Goal: Task Accomplishment & Management: Manage account settings

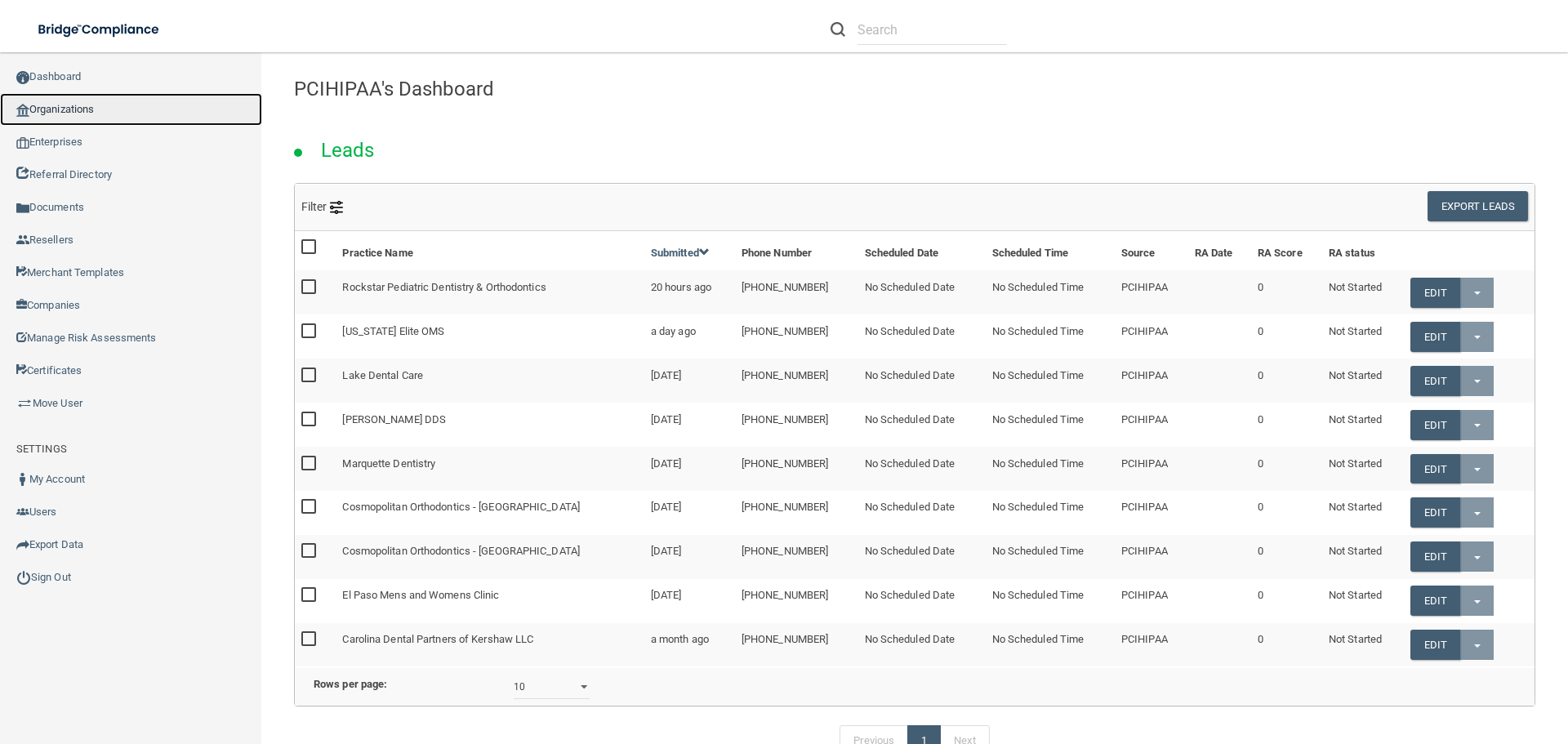
click at [94, 105] on link "Organizations" at bounding box center [131, 110] width 262 height 32
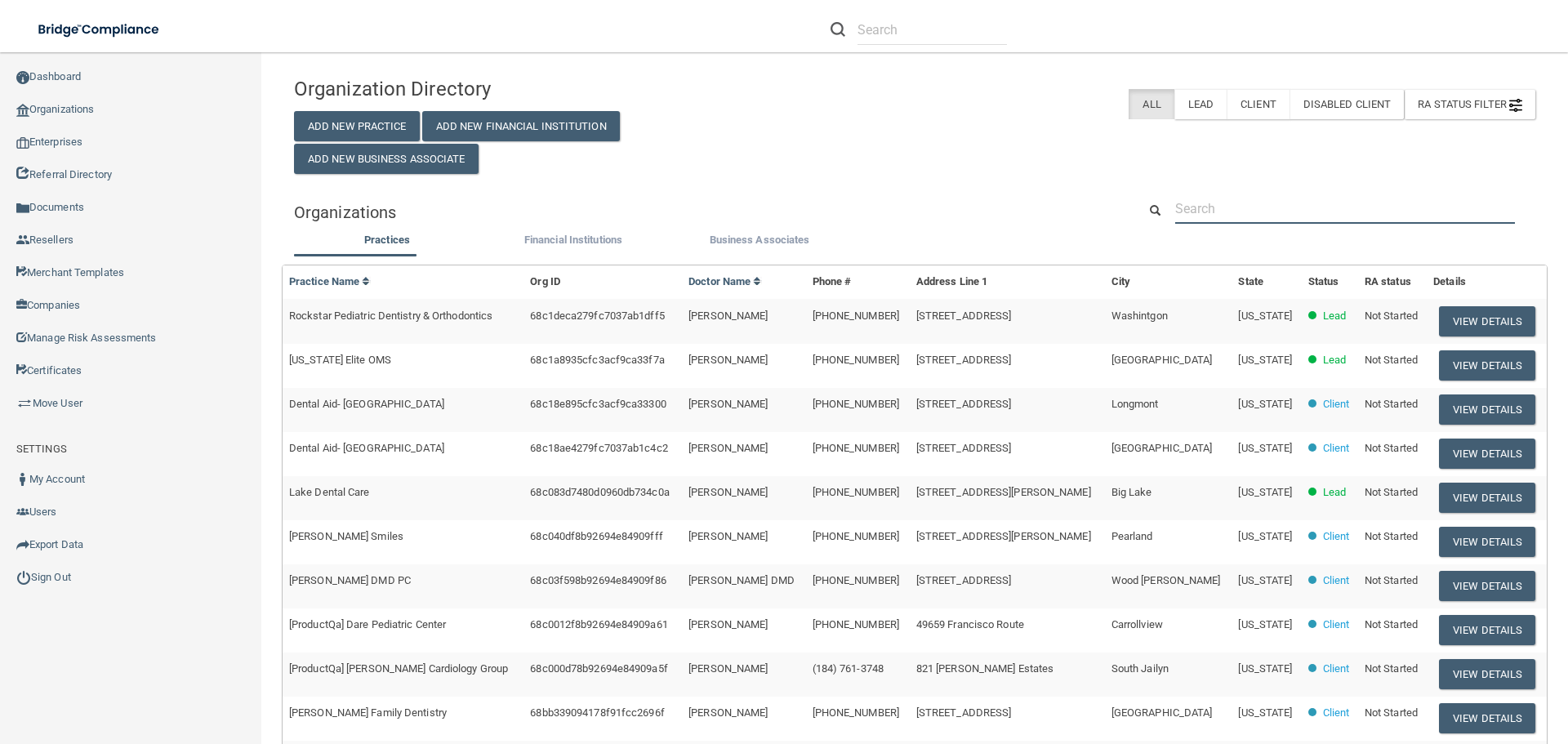
click at [1299, 203] on input "text" at bounding box center [1345, 208] width 340 height 31
paste input "[PERSON_NAME] [MEDICAL_DATA]"
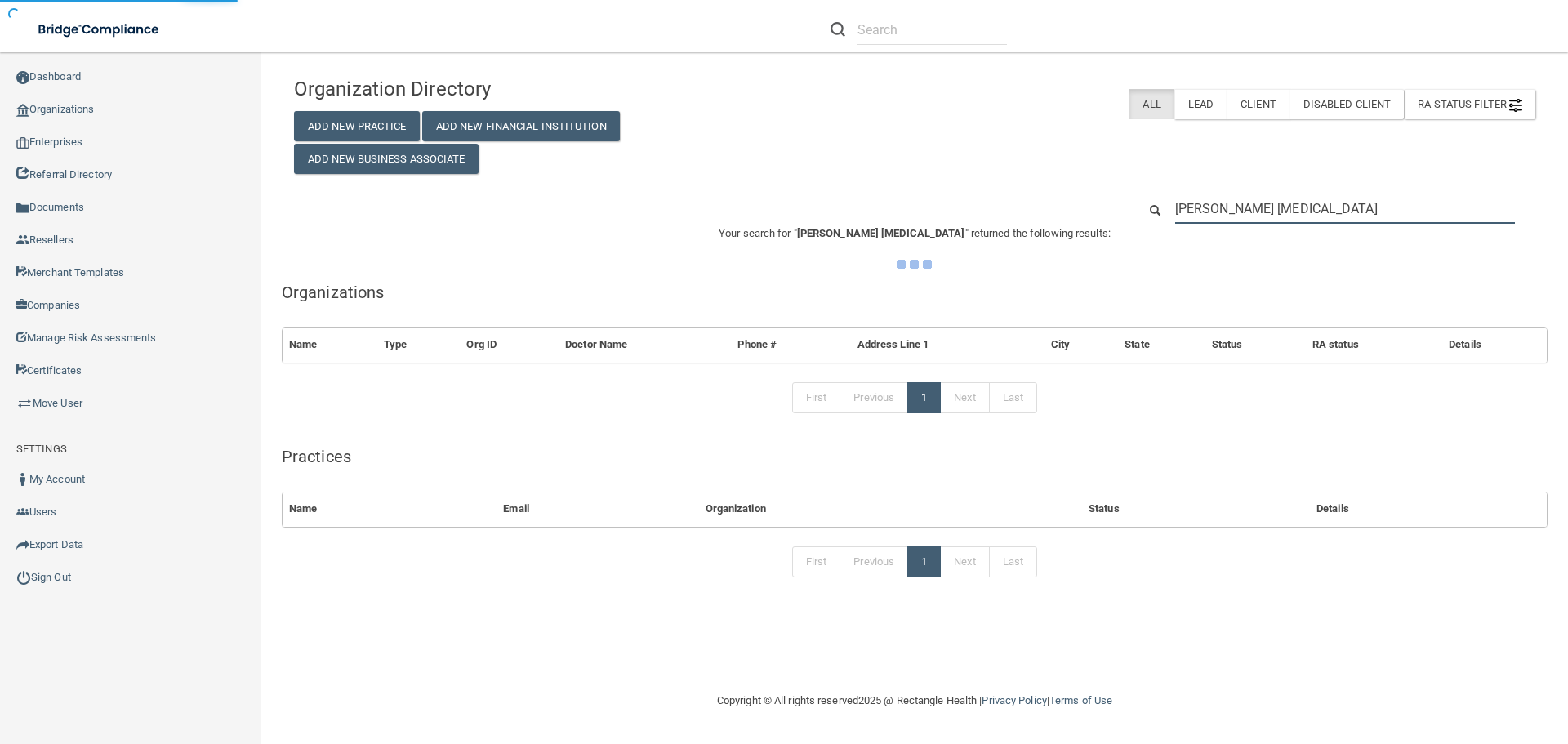
type input "[PERSON_NAME] [MEDICAL_DATA]"
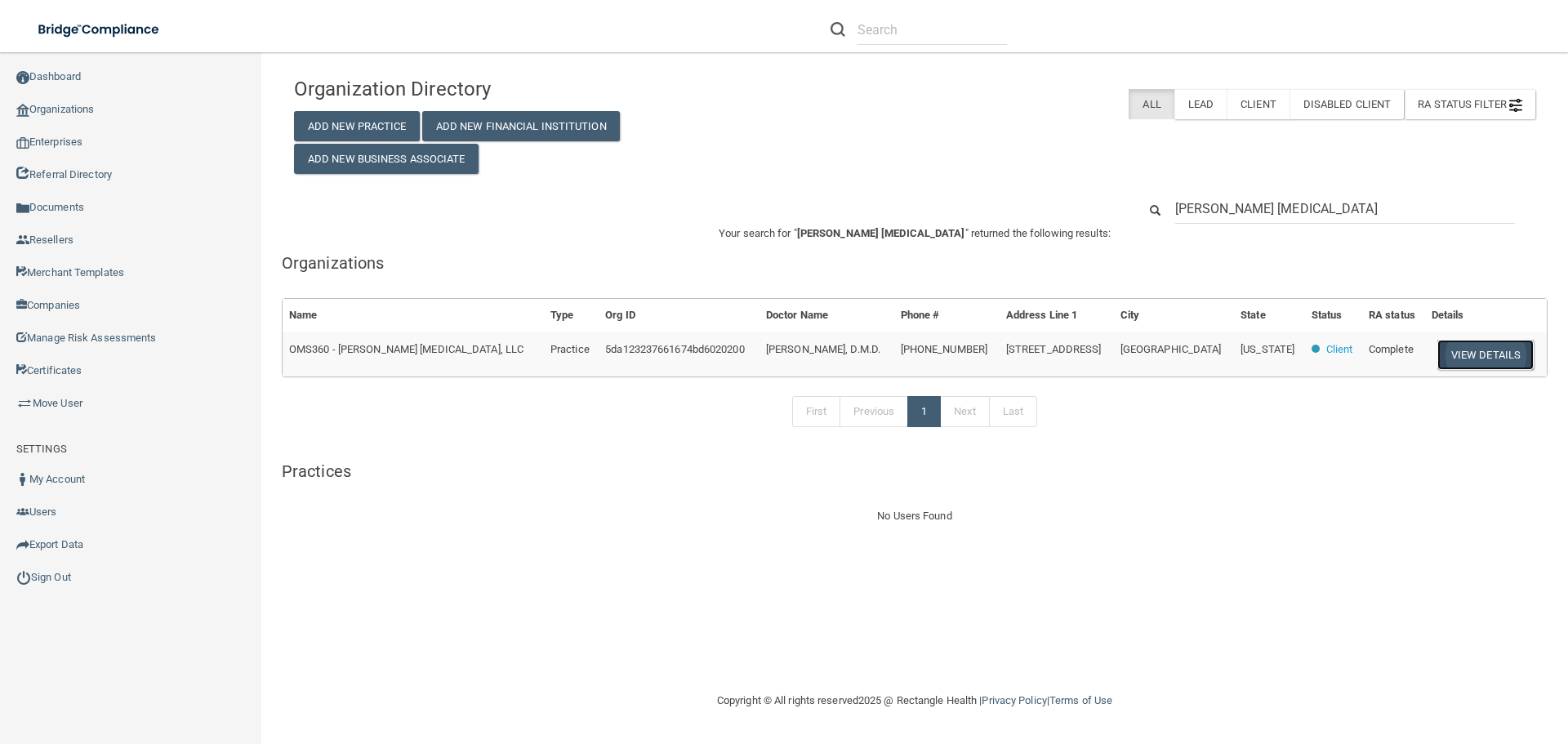
click at [1482, 352] on button "View Details" at bounding box center [1485, 355] width 96 height 31
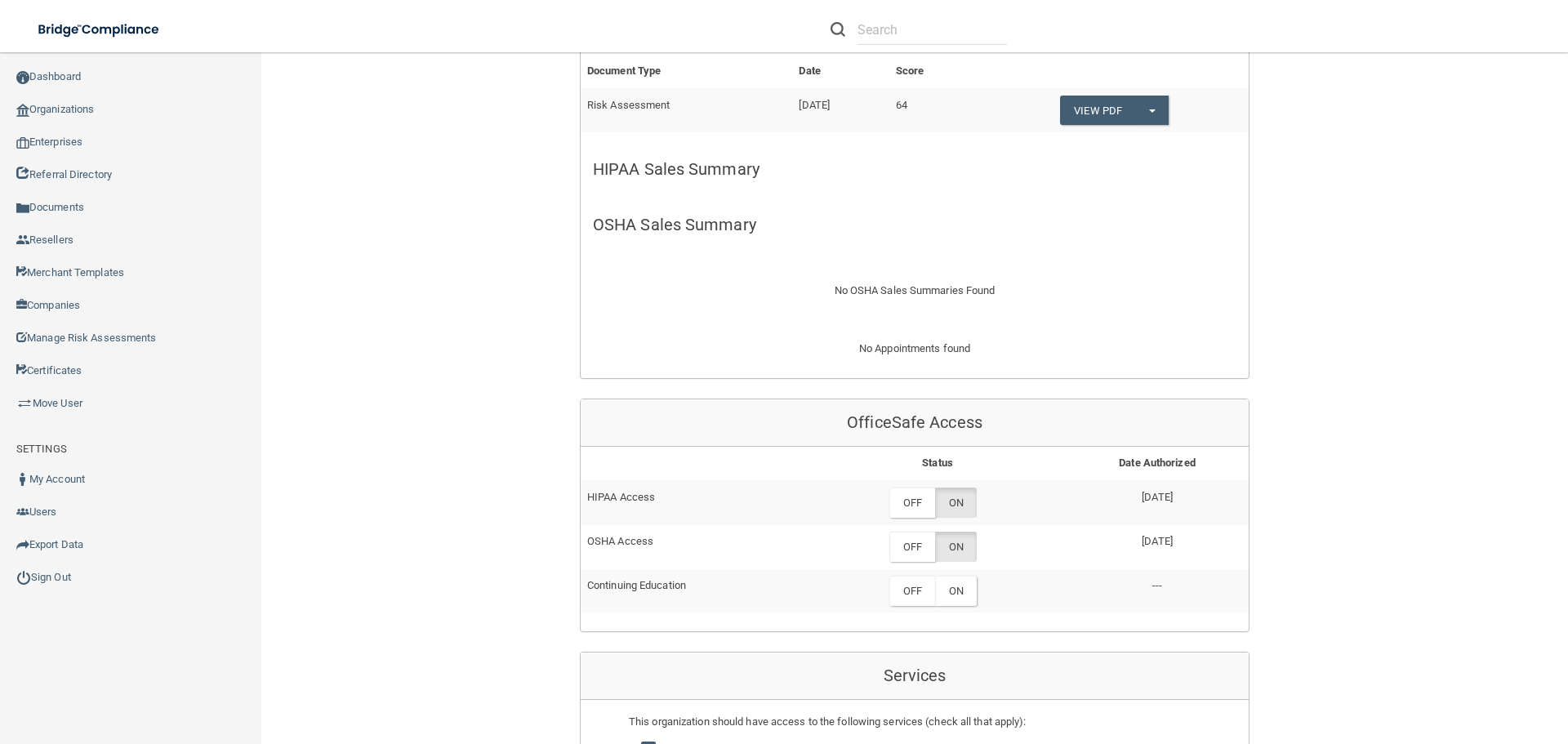
scroll to position [817, 0]
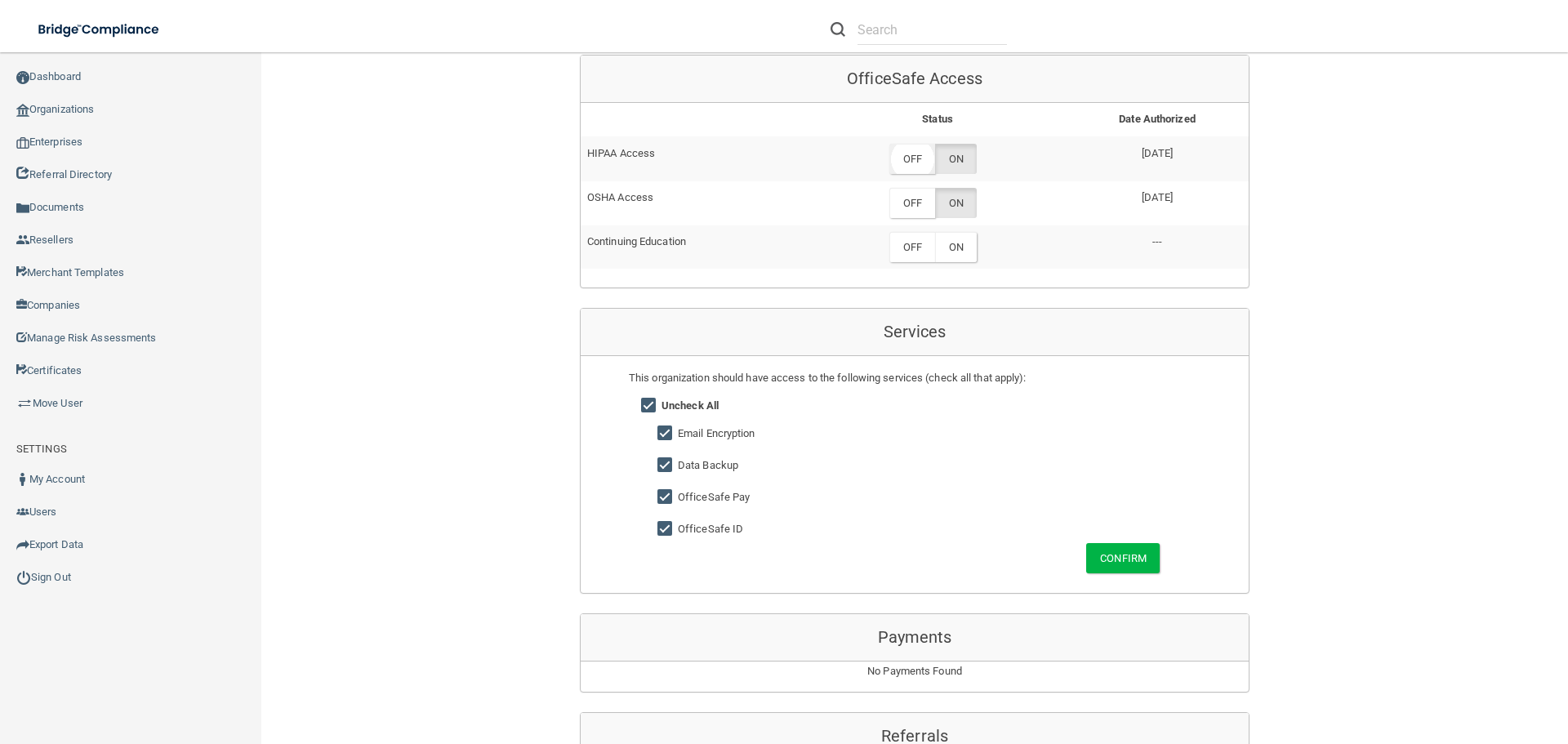
click at [917, 155] on label "OFF" at bounding box center [912, 159] width 46 height 31
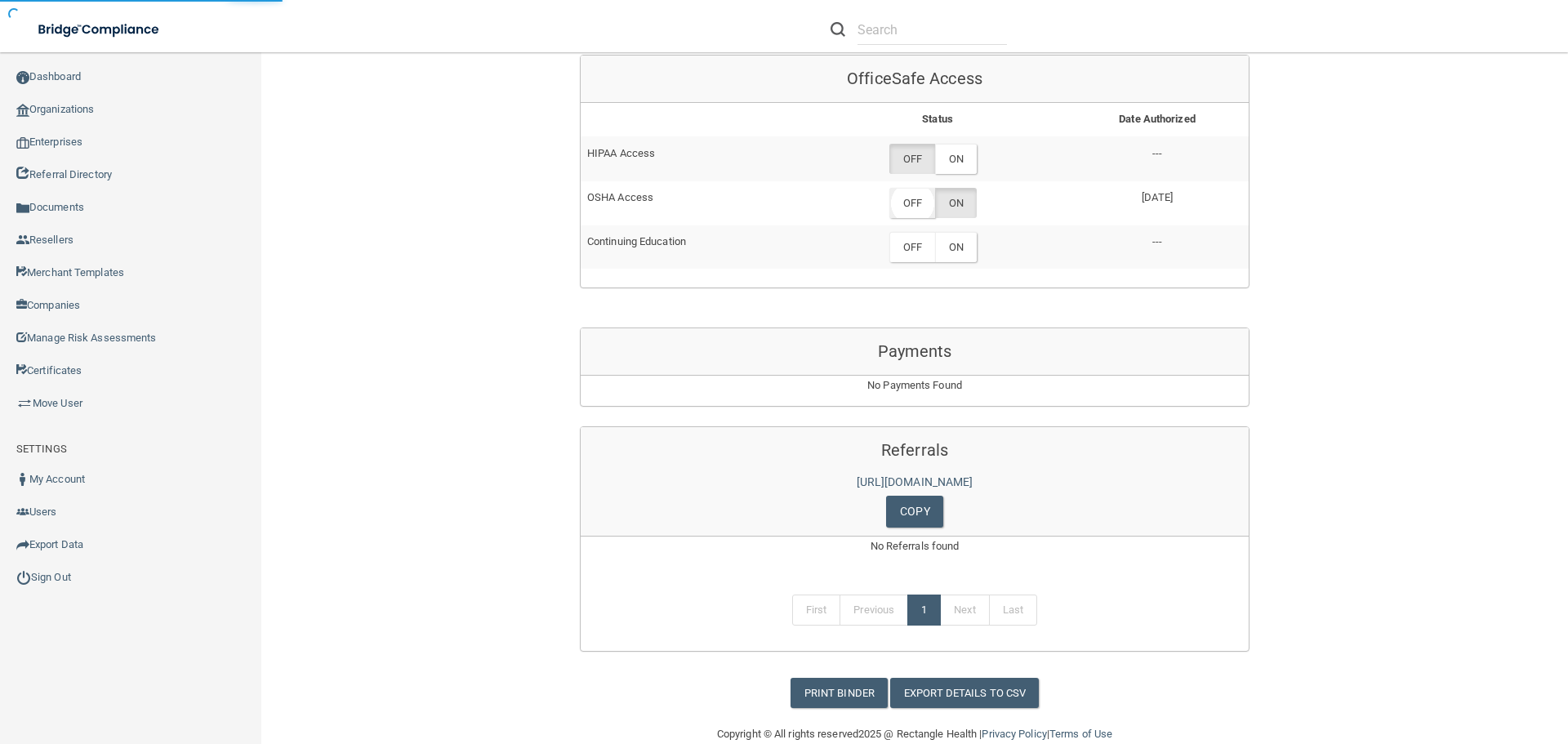
click at [916, 202] on label "OFF" at bounding box center [912, 203] width 46 height 31
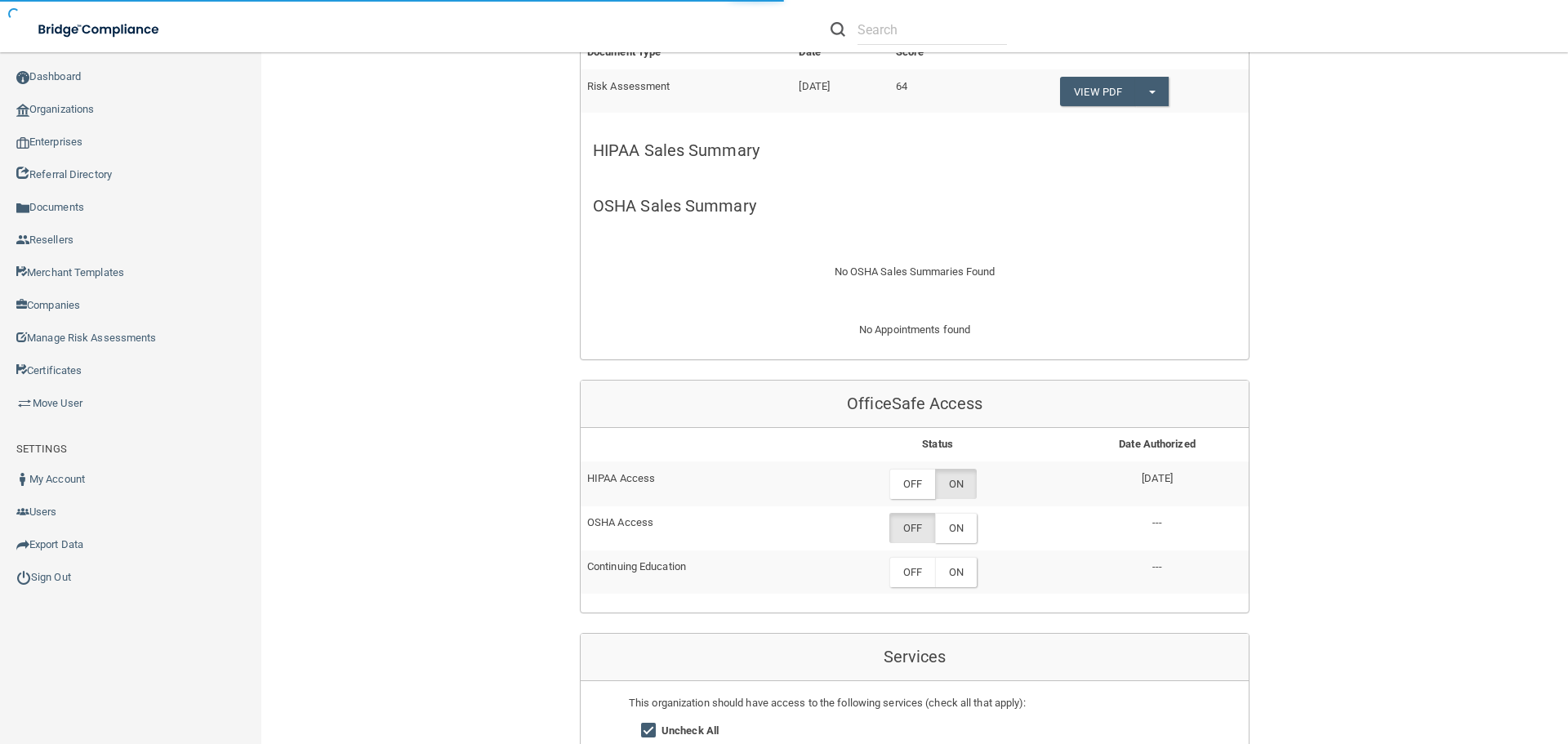
scroll to position [490, 0]
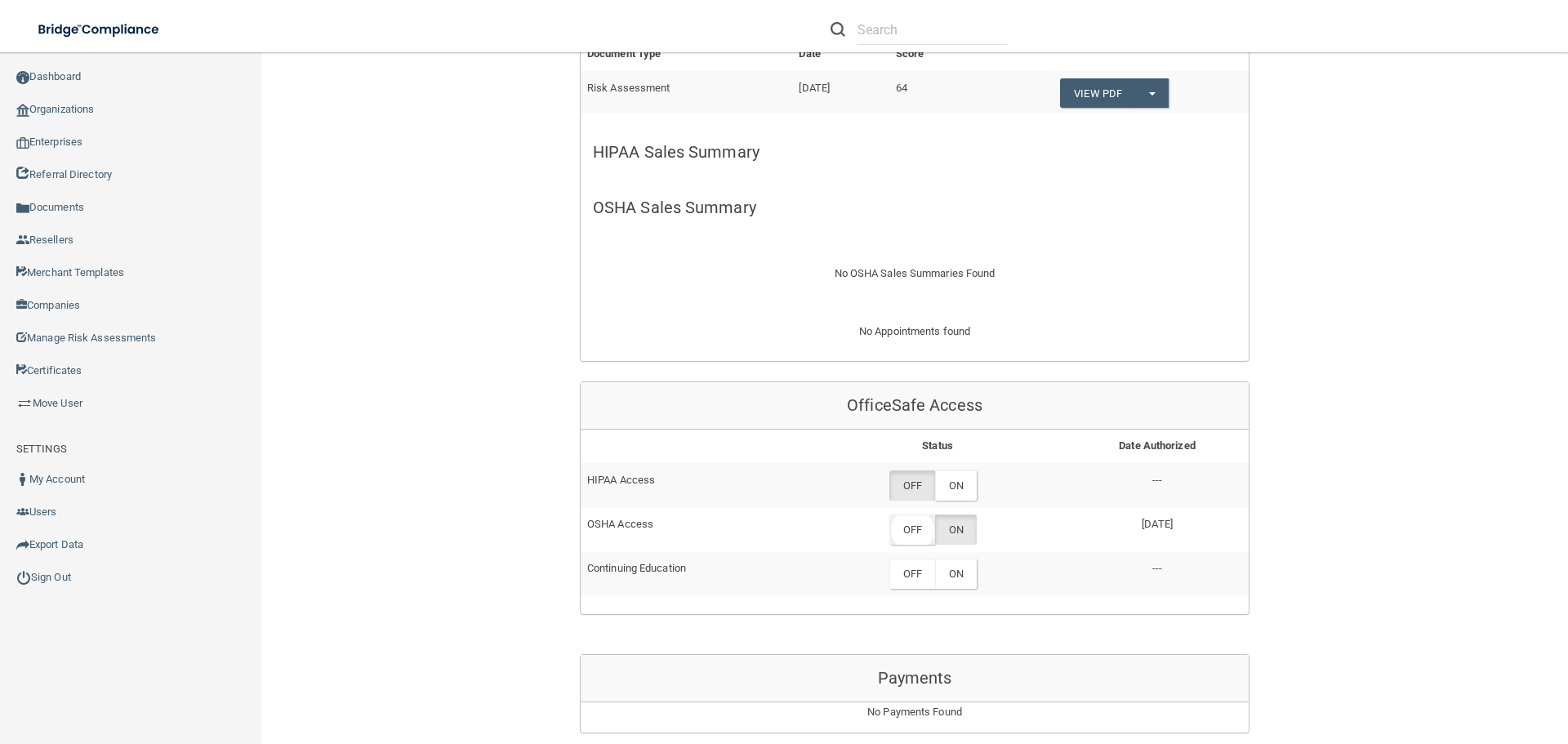
click at [902, 525] on label "OFF" at bounding box center [912, 530] width 46 height 31
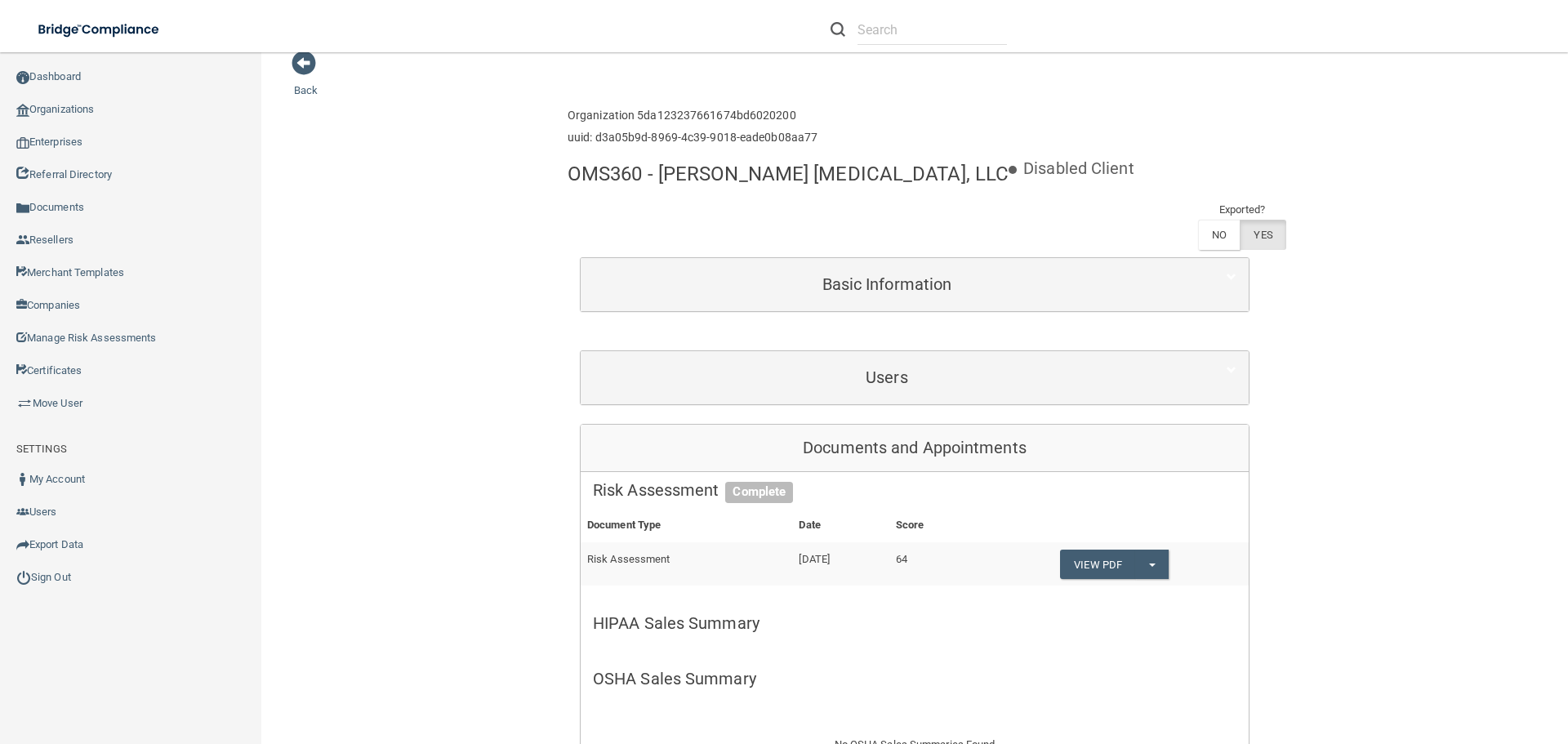
scroll to position [0, 0]
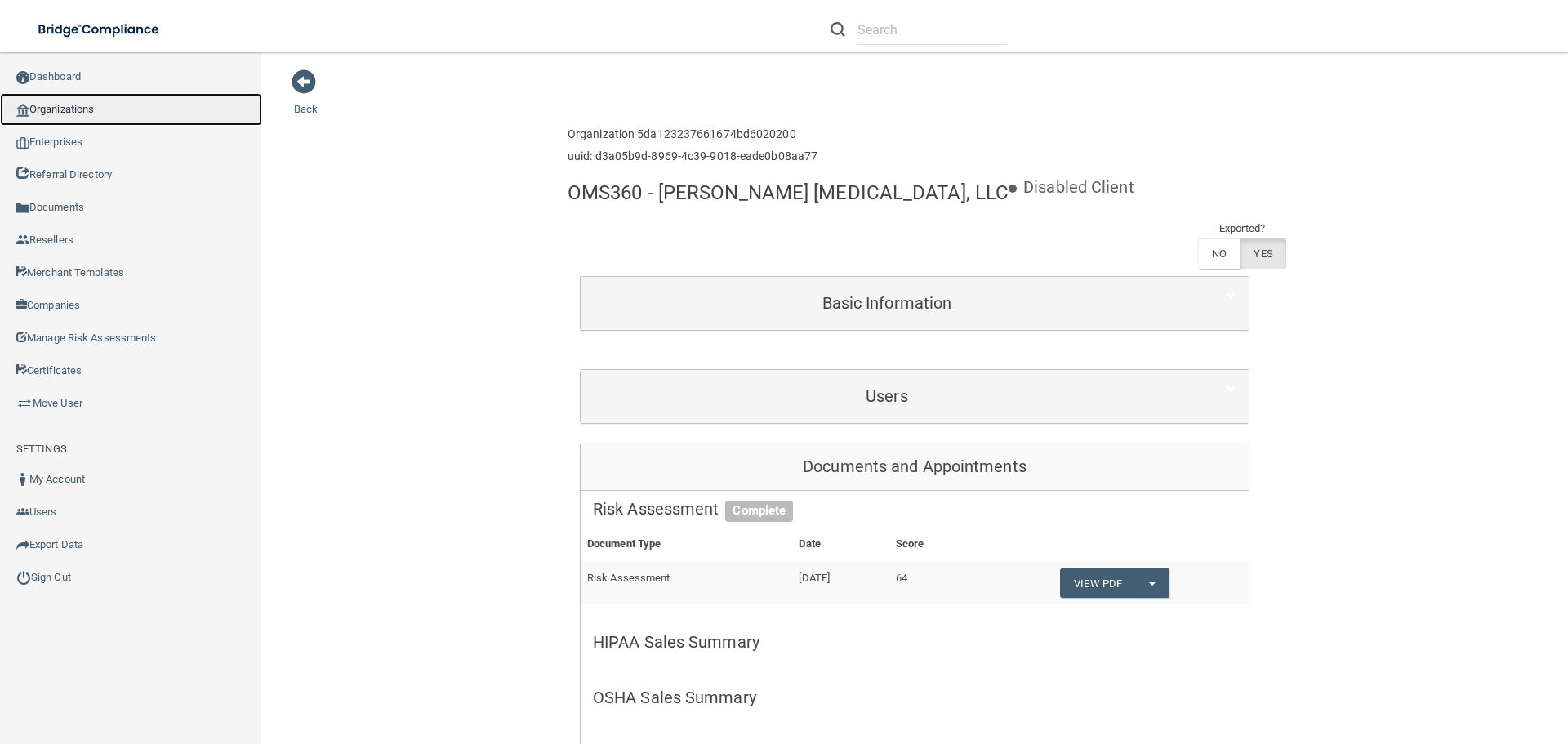
click at [76, 105] on link "Organizations" at bounding box center [131, 110] width 262 height 32
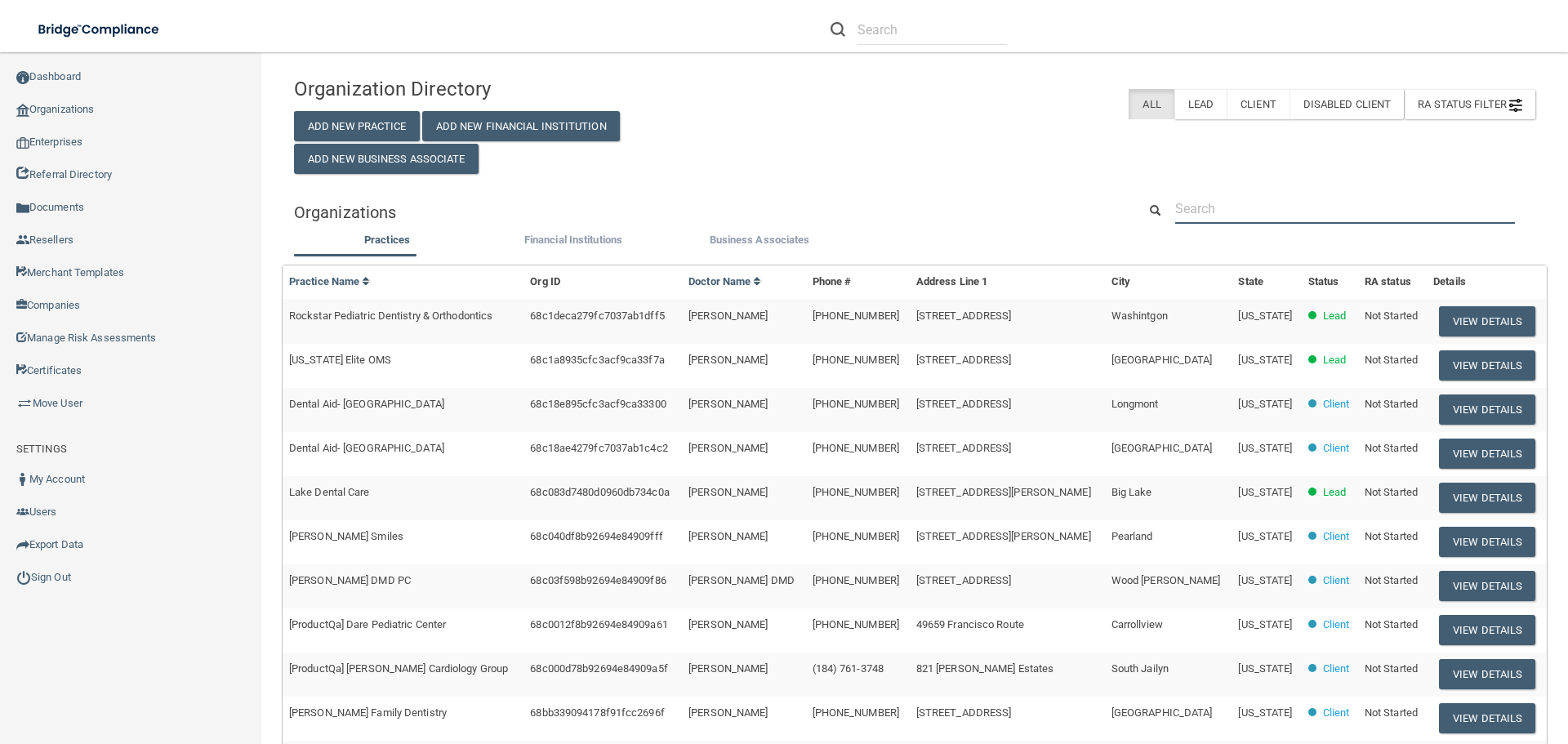
click at [1258, 204] on input "text" at bounding box center [1345, 208] width 340 height 31
paste input "[PERSON_NAME], DDS"
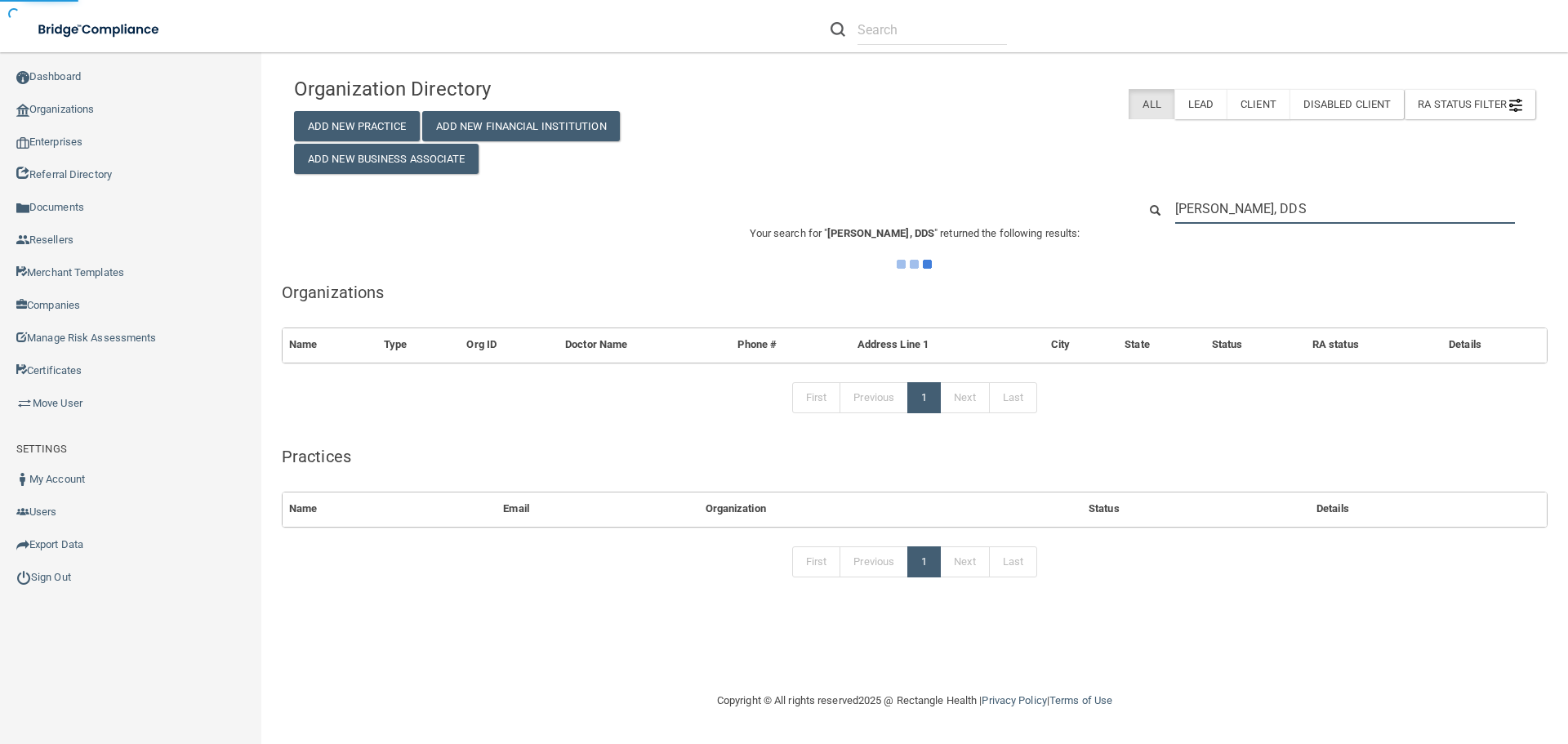
type input "[PERSON_NAME], DDS"
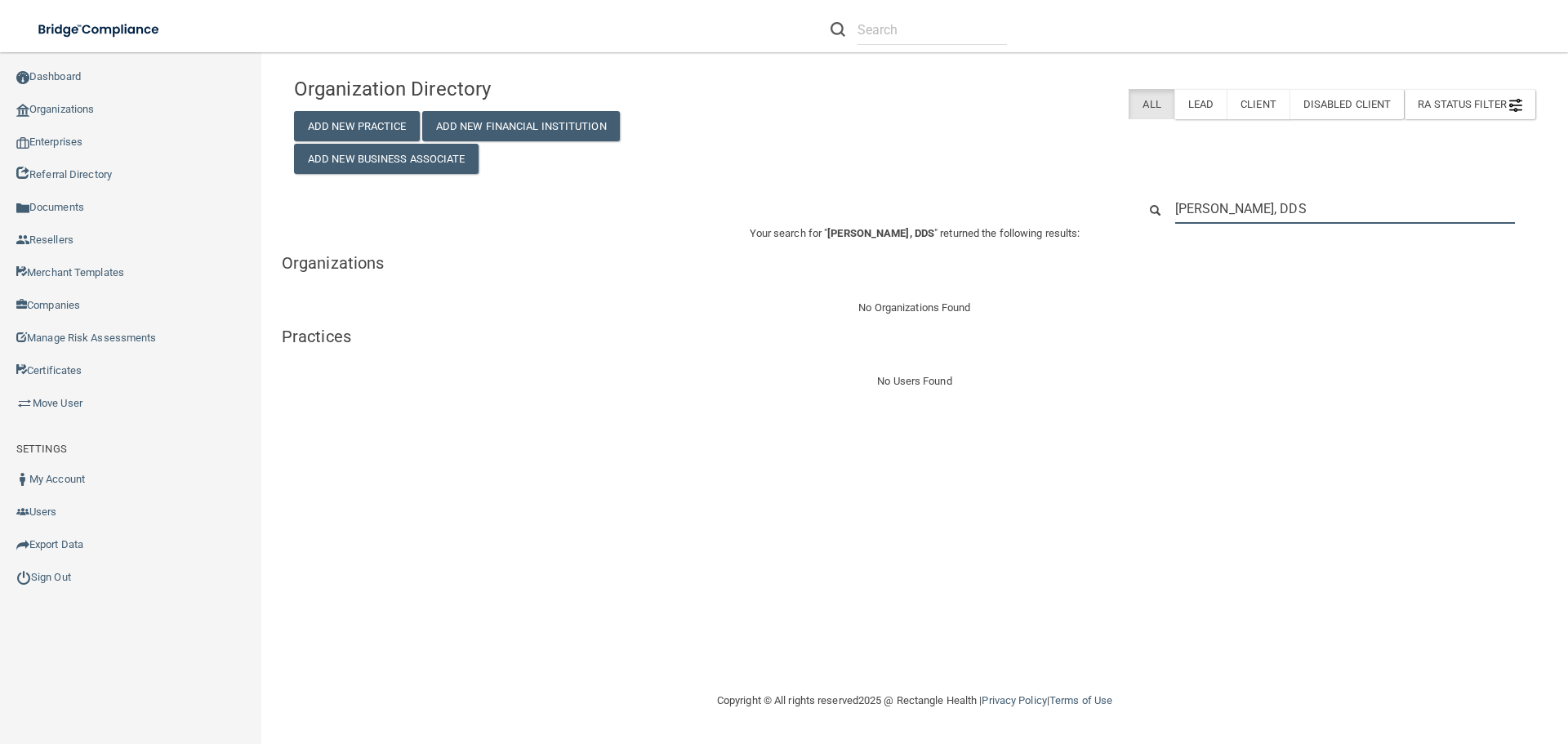
drag, startPoint x: 1313, startPoint y: 211, endPoint x: 1029, endPoint y: 206, distance: 284.0
click at [1029, 206] on div "[PERSON_NAME], DDS" at bounding box center [915, 208] width 1266 height 31
paste input "[PHONE_NUMBER]"
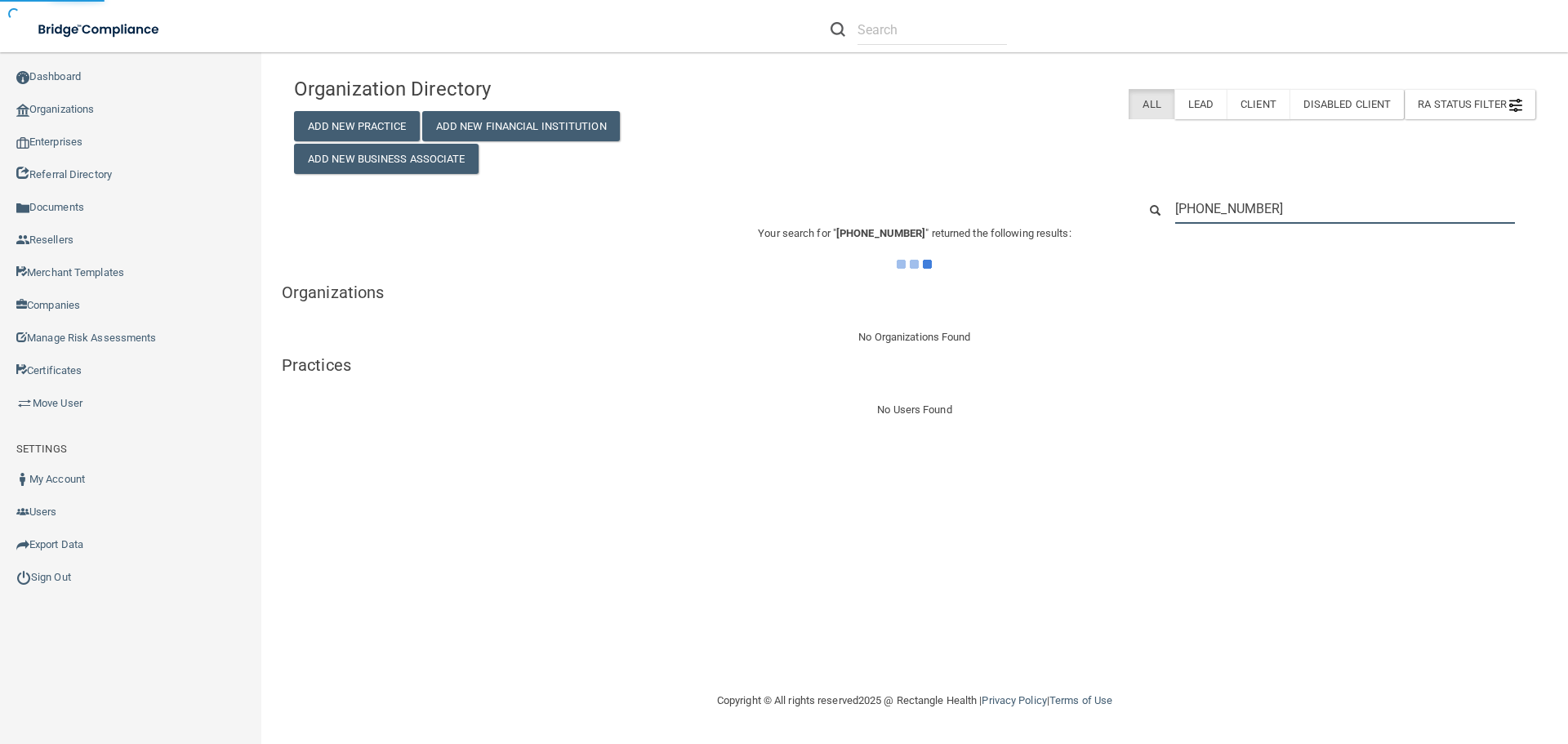
type input "[PHONE_NUMBER]"
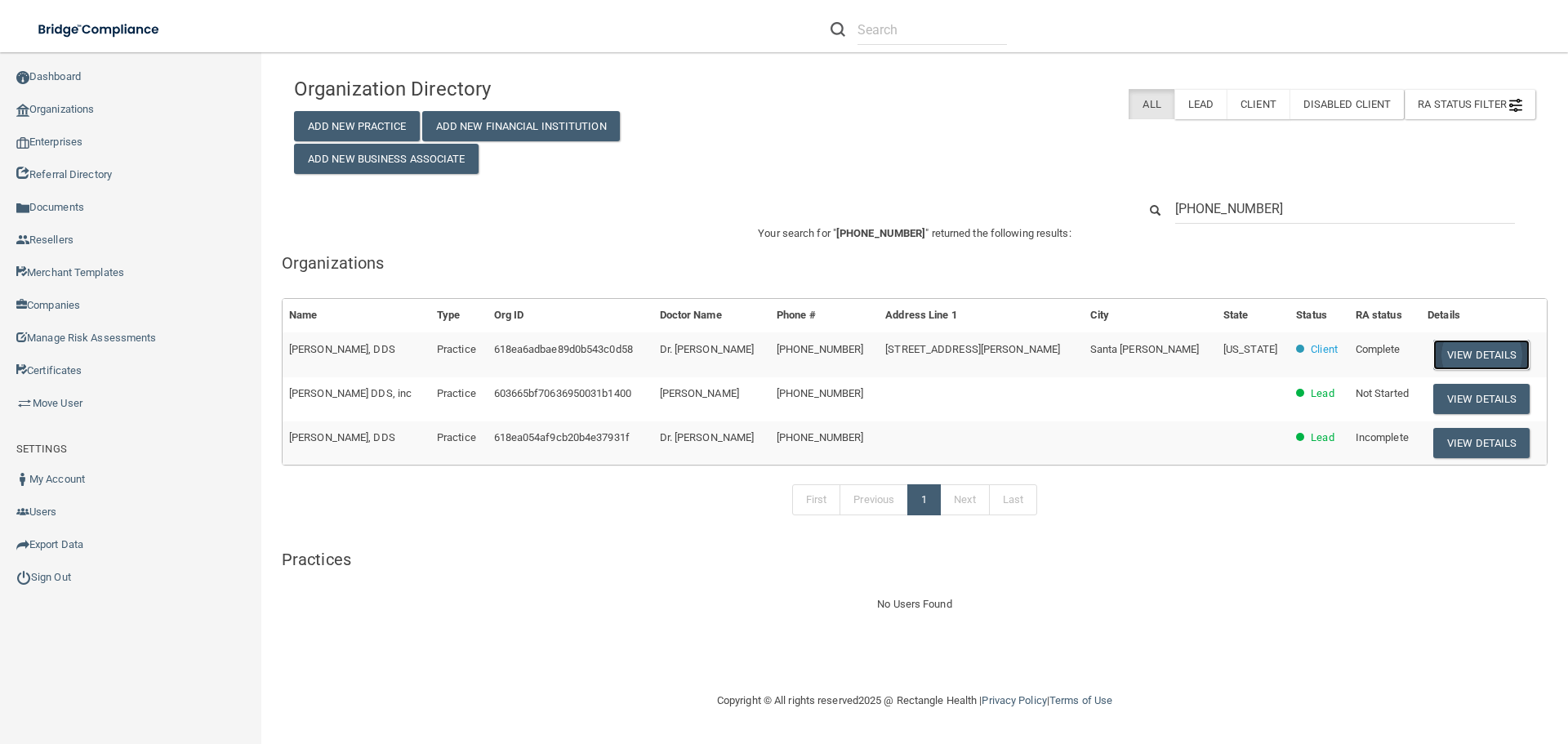
click at [1488, 350] on button "View Details" at bounding box center [1481, 355] width 96 height 31
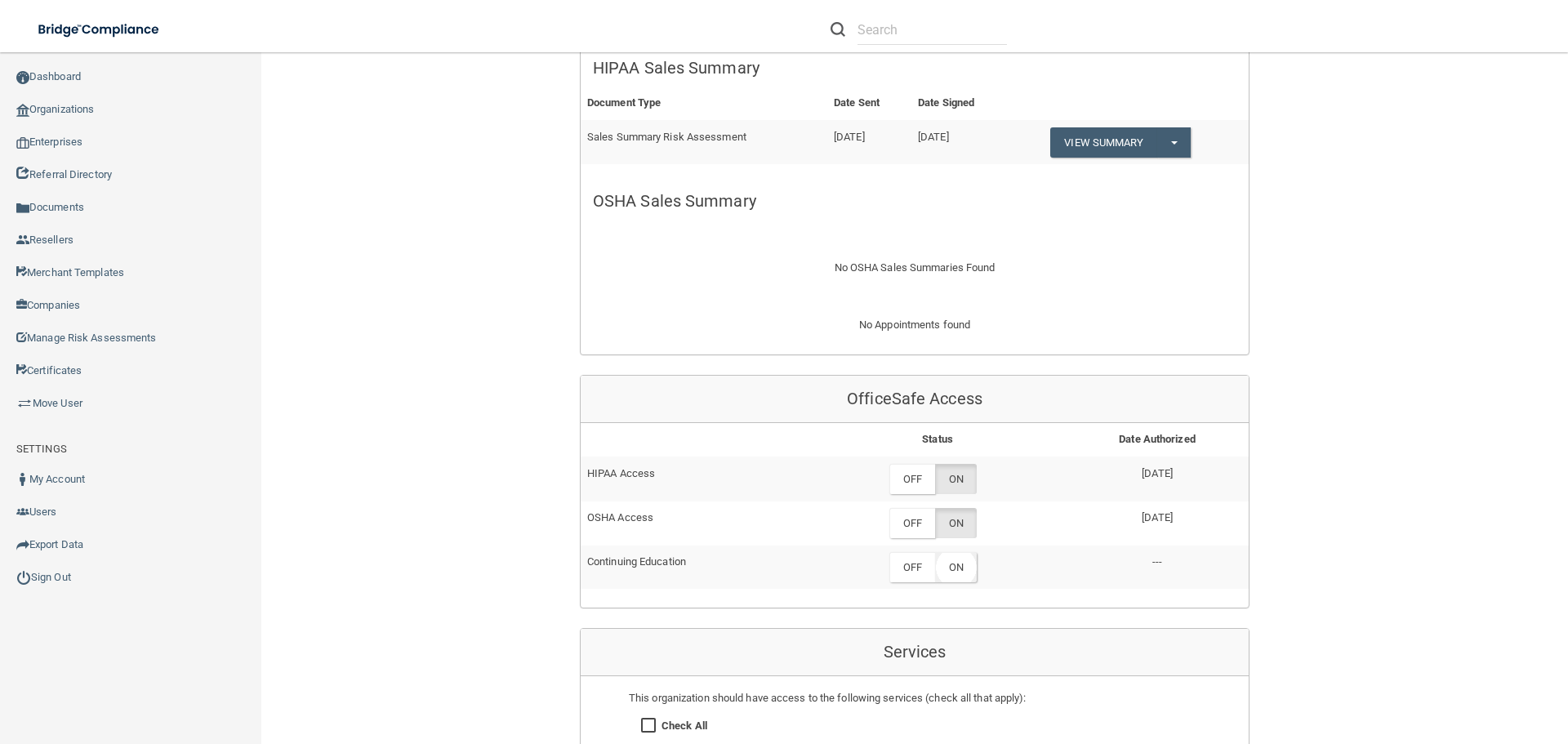
scroll to position [899, 0]
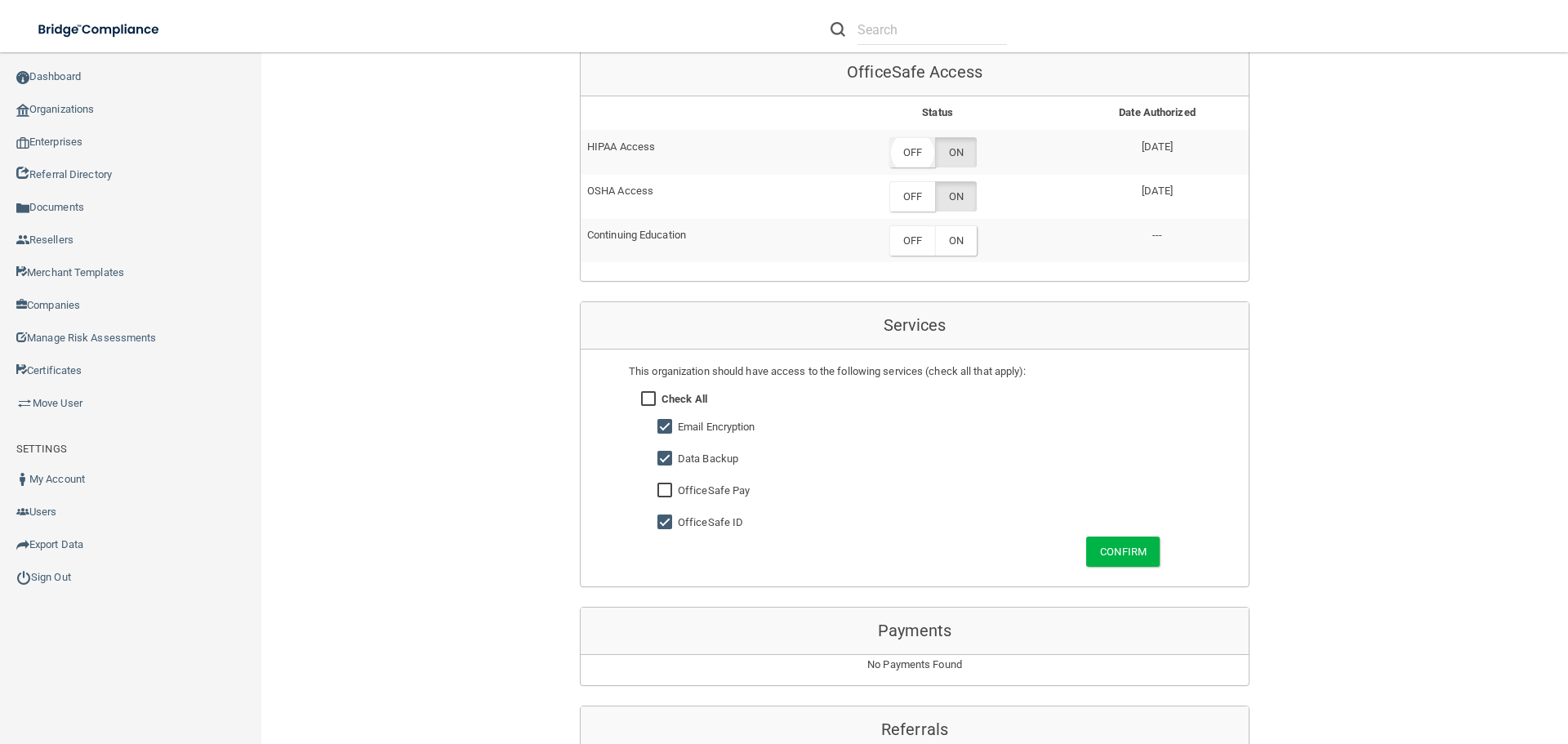
click at [911, 149] on label "OFF" at bounding box center [912, 153] width 46 height 31
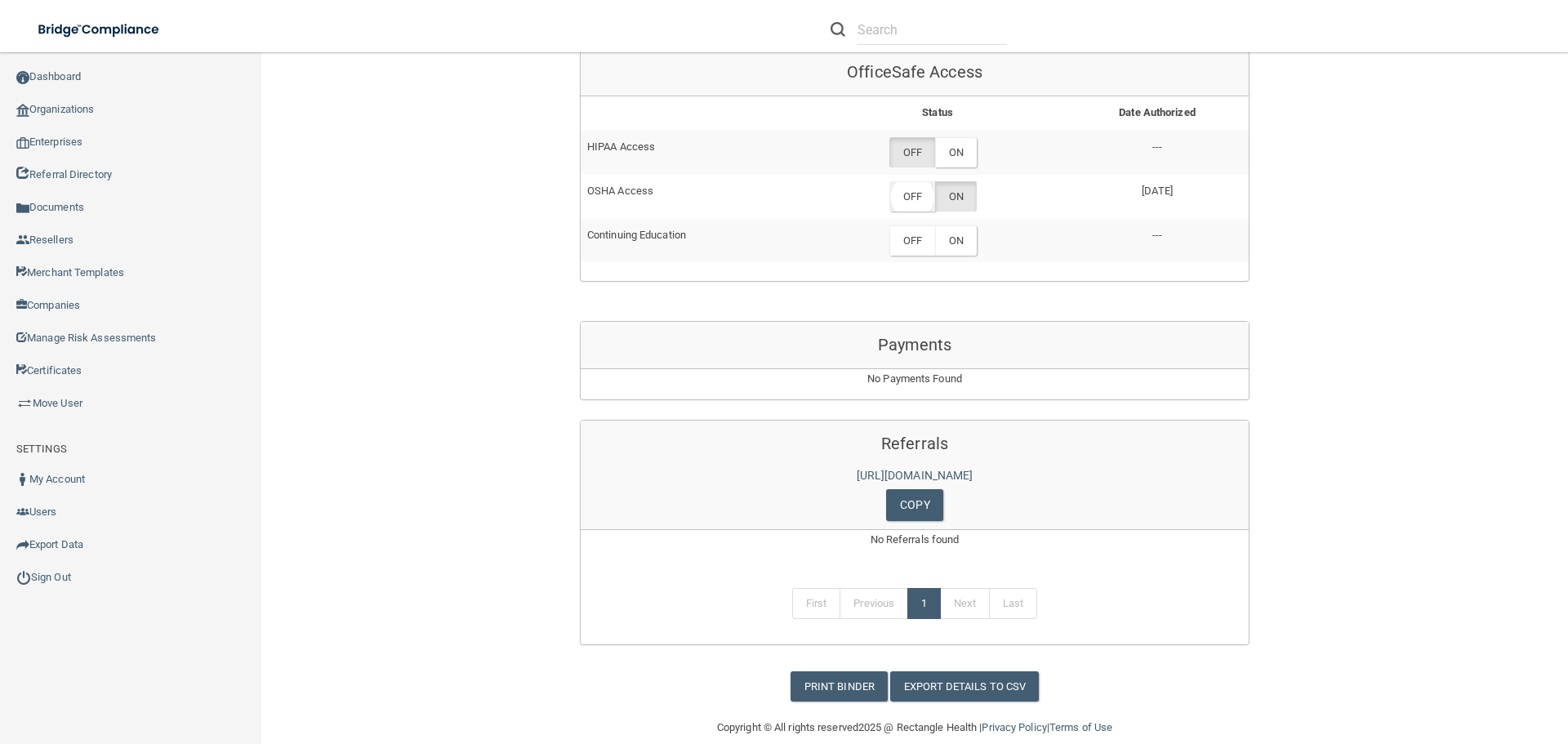
click at [902, 196] on label "OFF" at bounding box center [912, 197] width 46 height 31
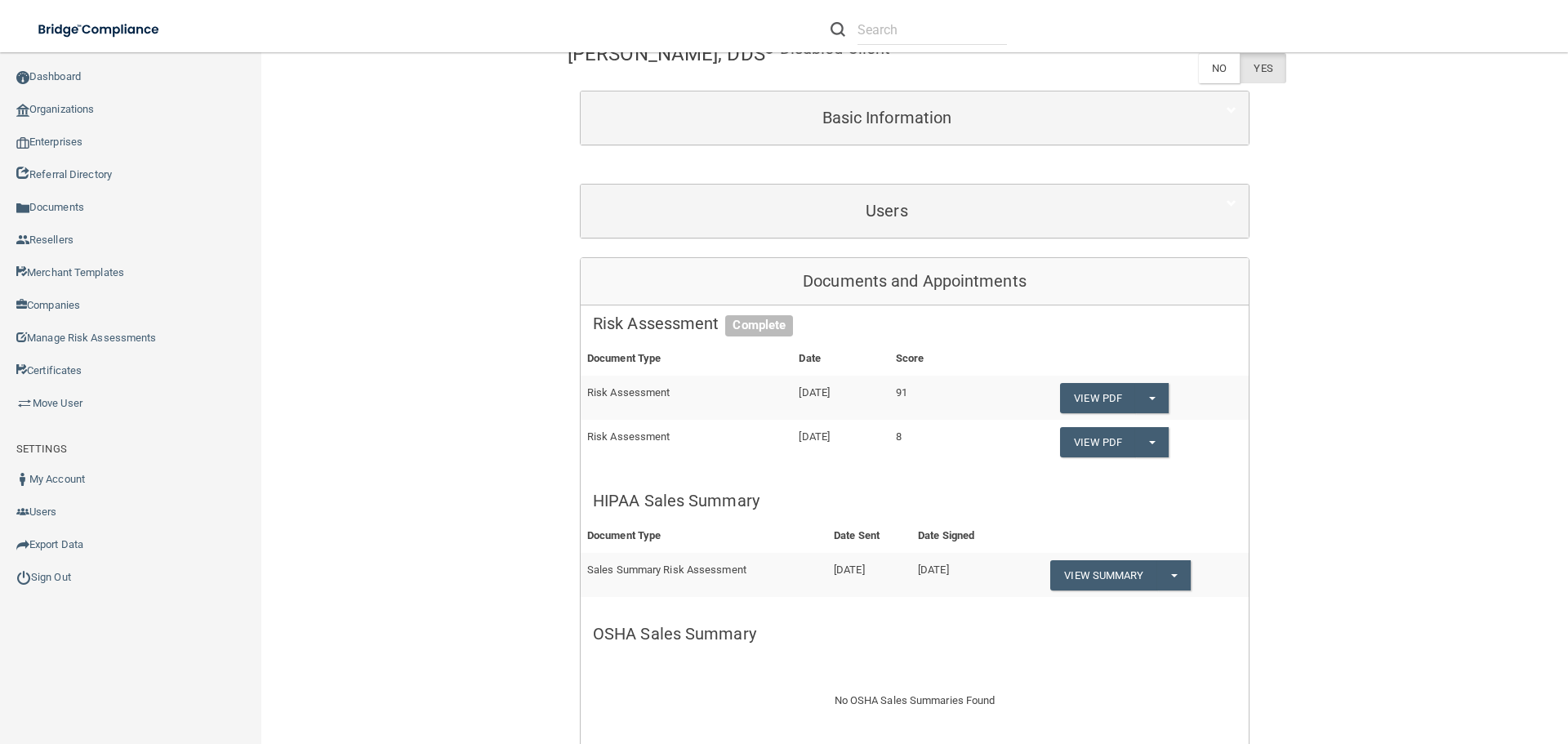
scroll to position [0, 0]
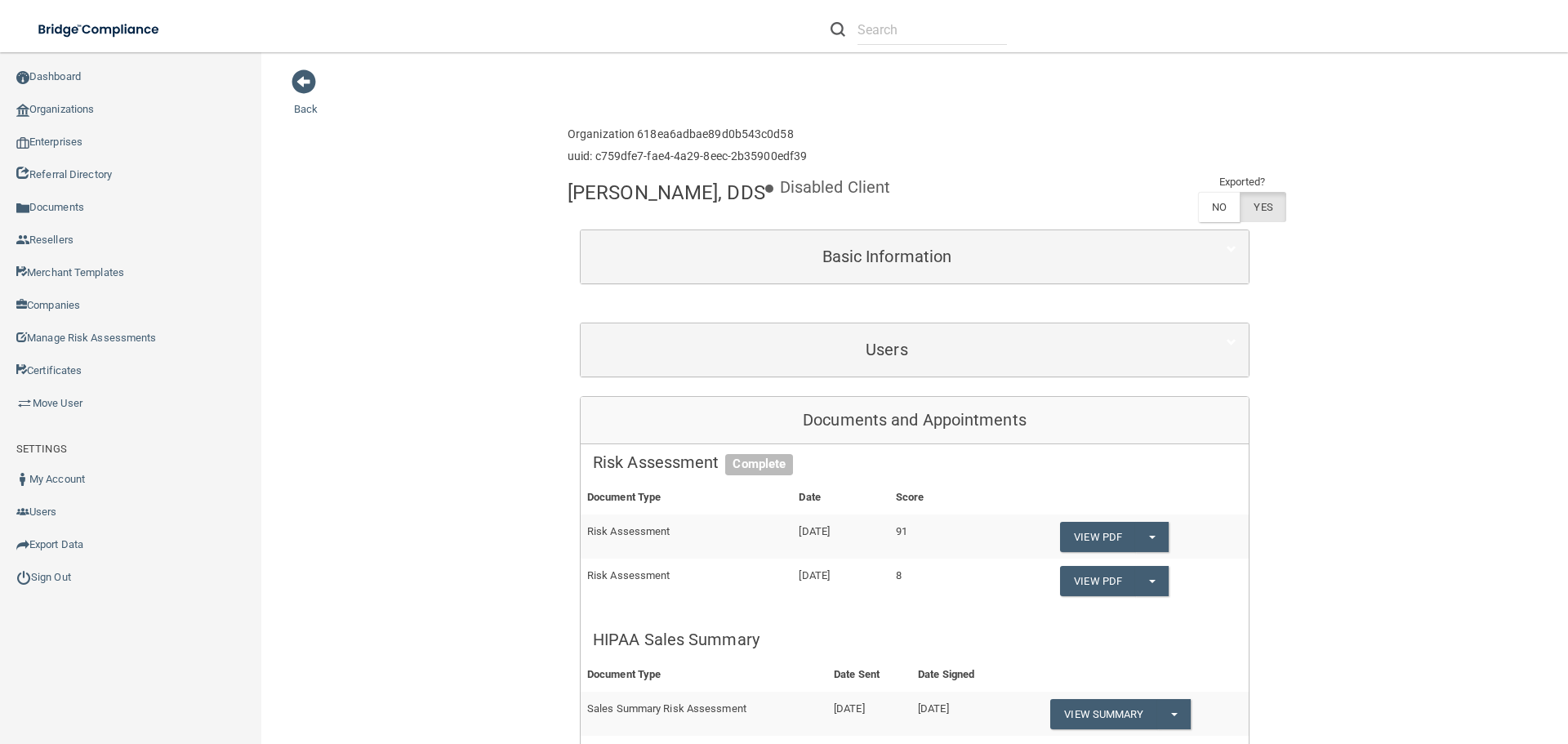
drag, startPoint x: 787, startPoint y: 194, endPoint x: 563, endPoint y: 197, distance: 224.0
click at [568, 197] on h4 "[PERSON_NAME], DDS" at bounding box center [667, 193] width 198 height 22
copy h4 "[PERSON_NAME], DDS"
